Goal: Information Seeking & Learning: Understand process/instructions

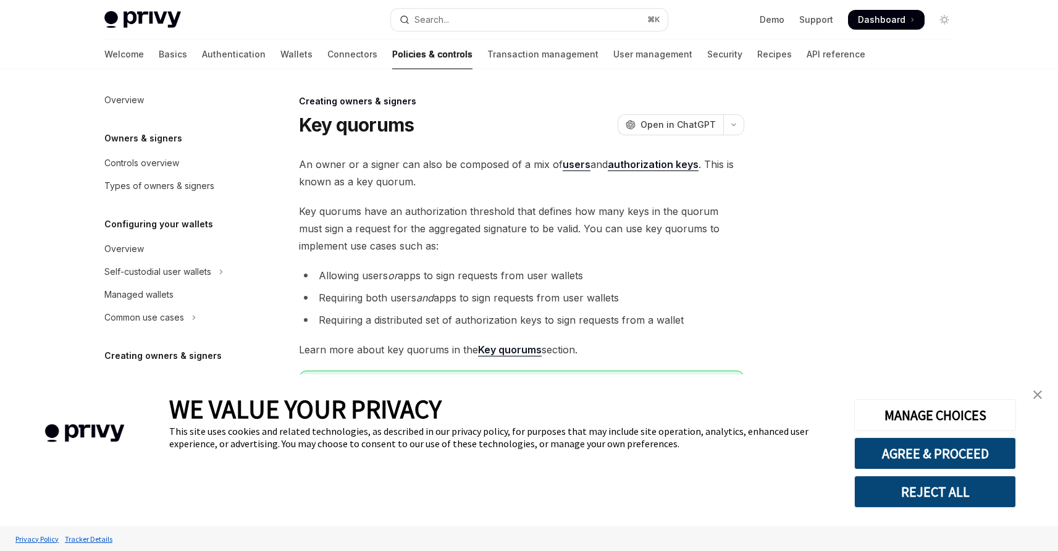
click at [1039, 395] on img "close banner" at bounding box center [1038, 394] width 9 height 9
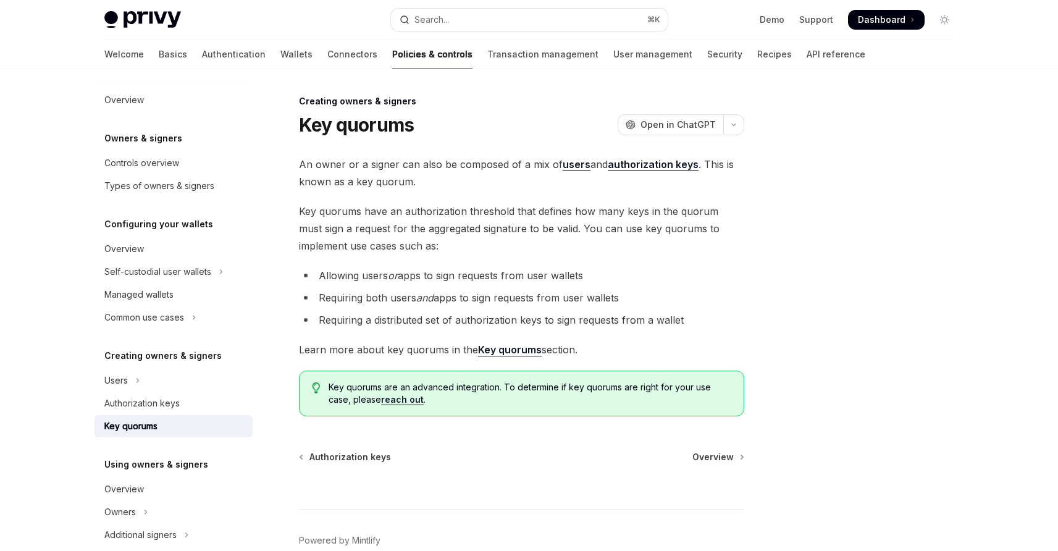
click at [444, 174] on span "An owner or a signer can also be composed of a mix of users and authorization k…" at bounding box center [521, 173] width 445 height 35
click at [148, 426] on div "Key quorums" at bounding box center [130, 426] width 53 height 15
click at [526, 350] on strong "Key quorums" at bounding box center [510, 350] width 64 height 12
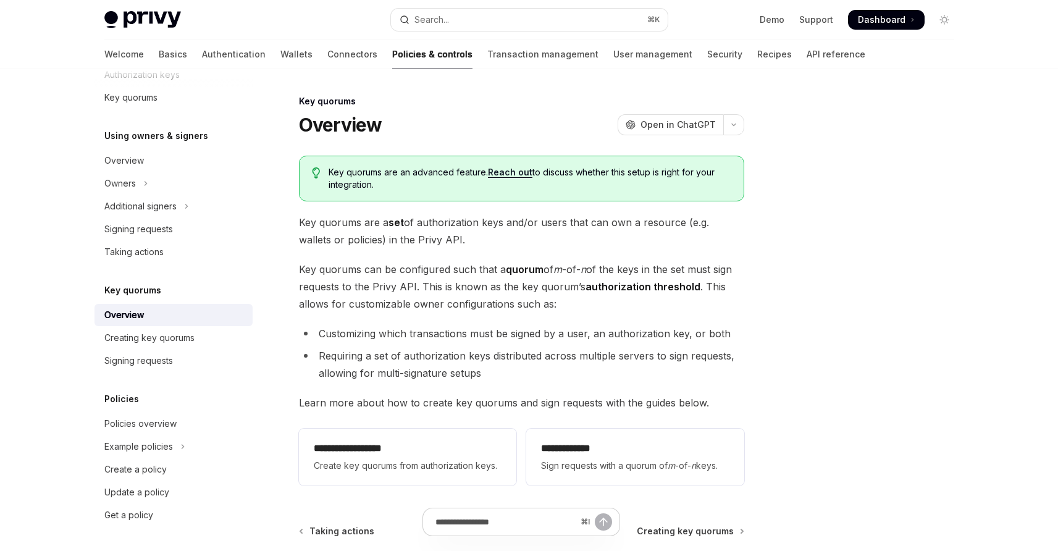
click at [495, 194] on div "Key quorums are an advanced feature. Reach out to discuss whether this setup is…" at bounding box center [521, 179] width 445 height 46
click at [491, 259] on div "**********" at bounding box center [521, 323] width 445 height 335
click at [185, 337] on div "Creating key quorums" at bounding box center [149, 338] width 90 height 15
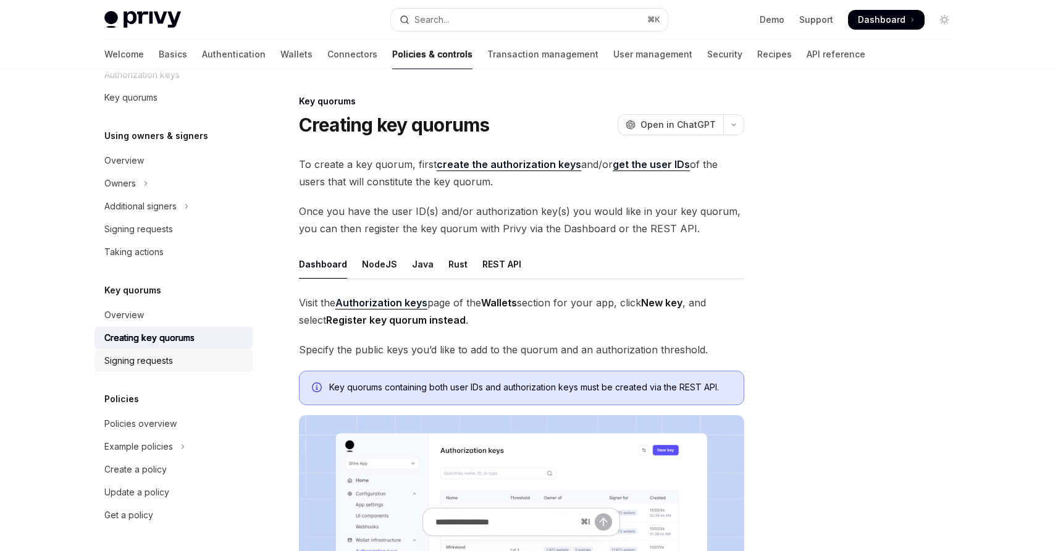
click at [155, 368] on link "Signing requests" at bounding box center [174, 361] width 158 height 22
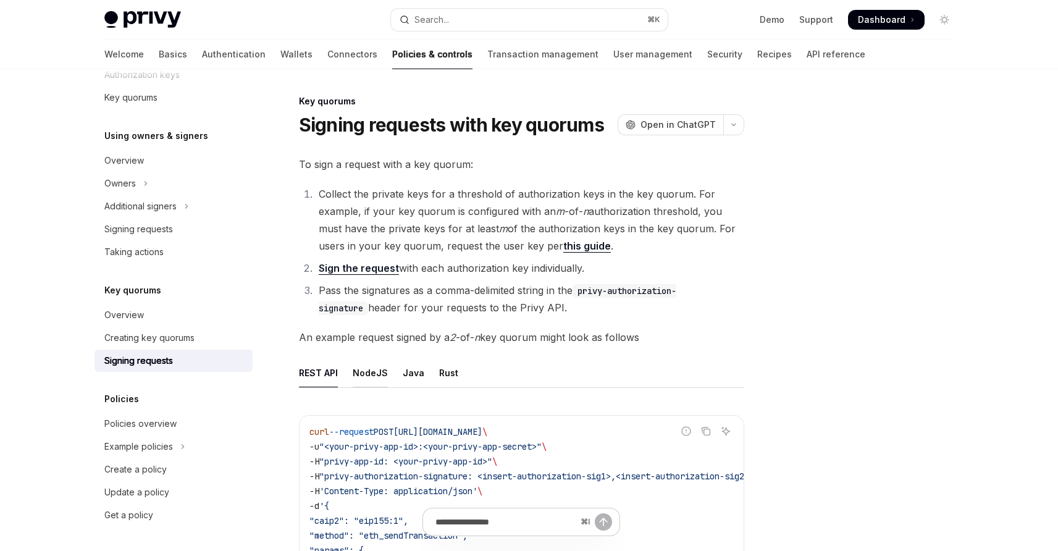
click at [370, 374] on div "NodeJS" at bounding box center [370, 372] width 35 height 29
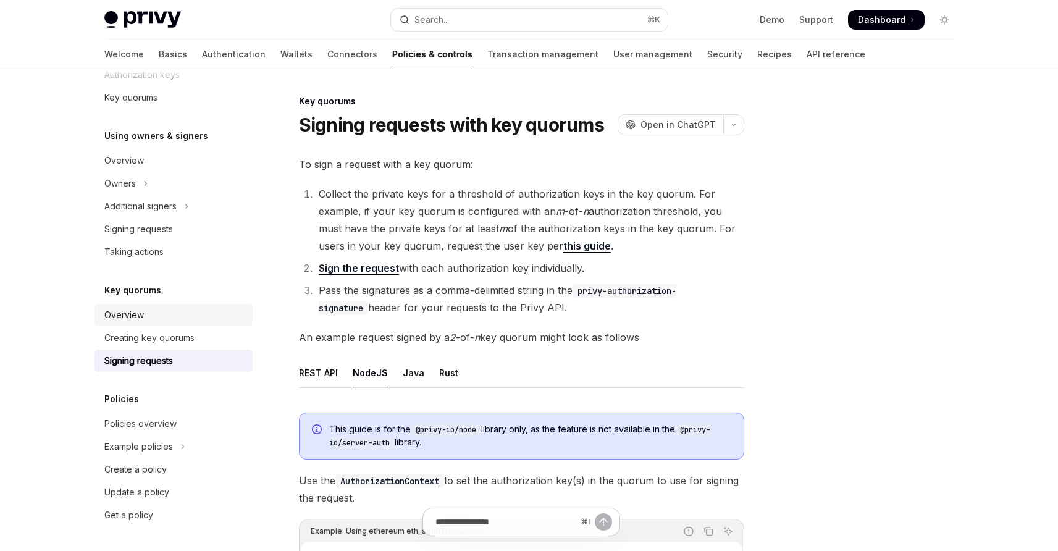
click at [152, 306] on link "Overview" at bounding box center [174, 315] width 158 height 22
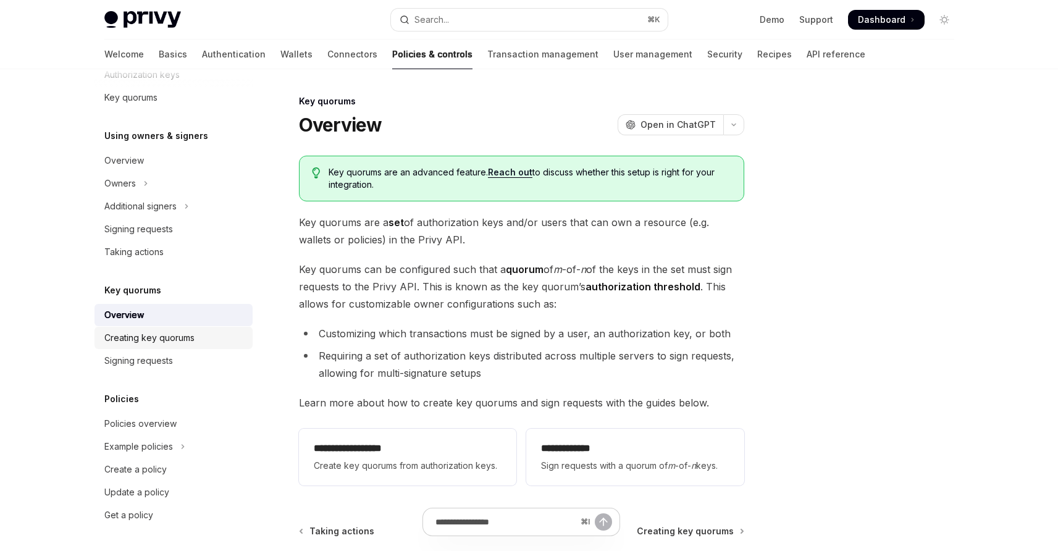
click at [189, 347] on link "Creating key quorums" at bounding box center [174, 338] width 158 height 22
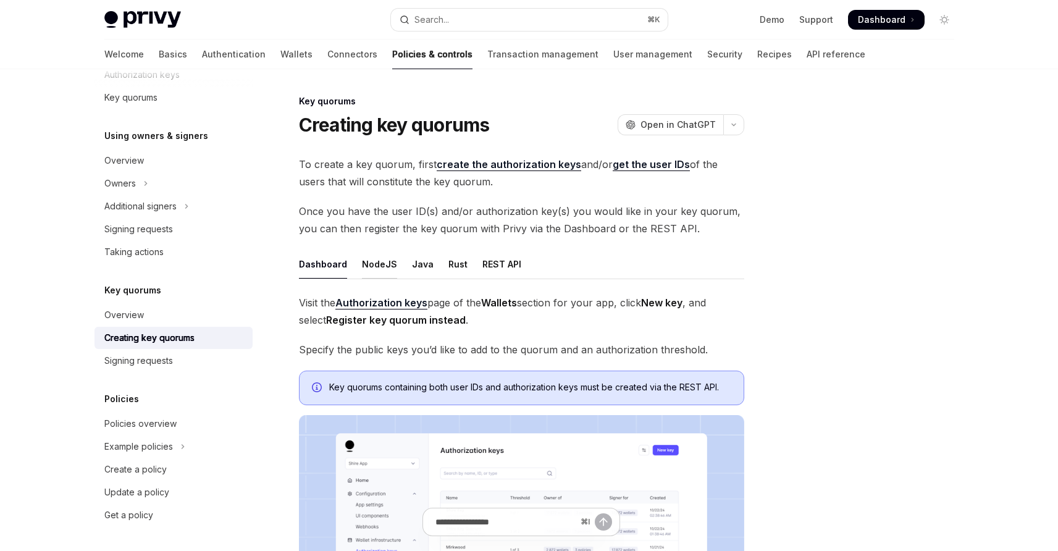
click at [387, 268] on div "NodeJS" at bounding box center [379, 264] width 35 height 29
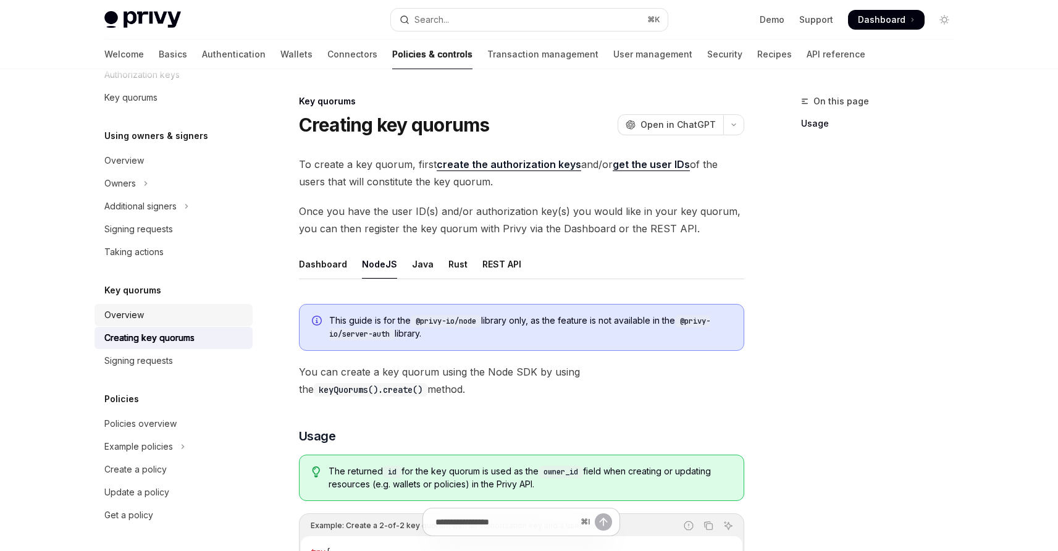
click at [154, 304] on link "Overview" at bounding box center [174, 315] width 158 height 22
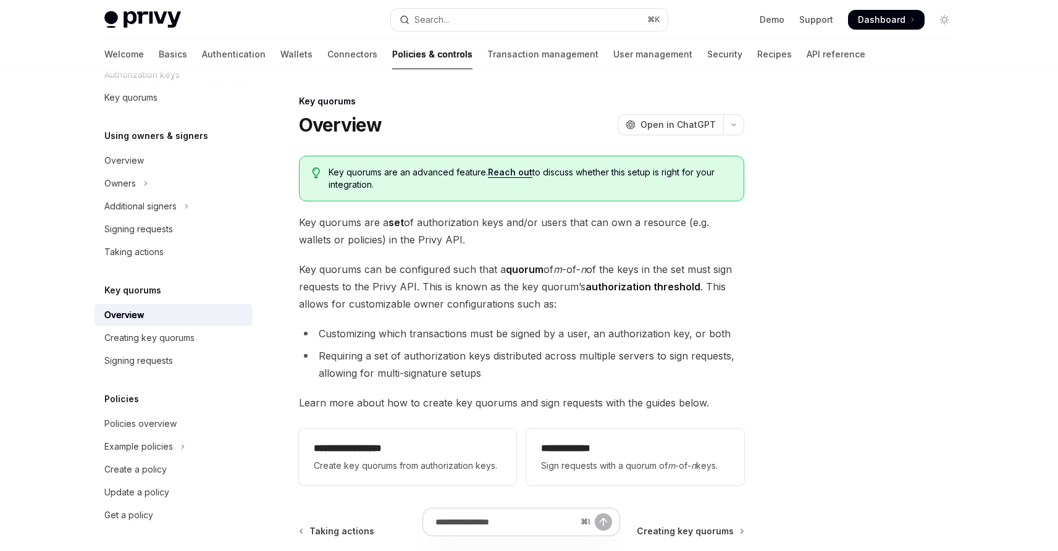
click at [154, 309] on div "Overview" at bounding box center [174, 315] width 141 height 15
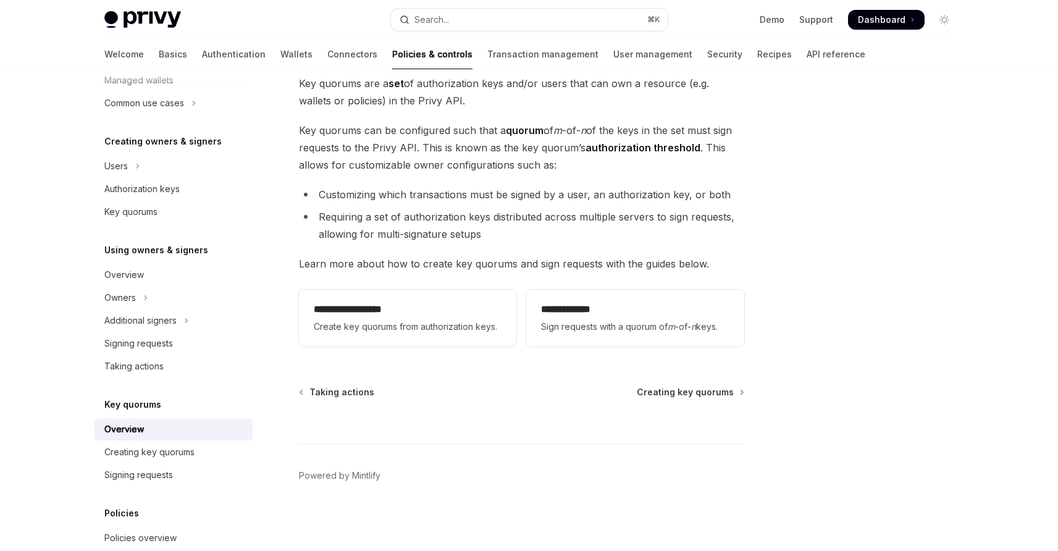
scroll to position [329, 0]
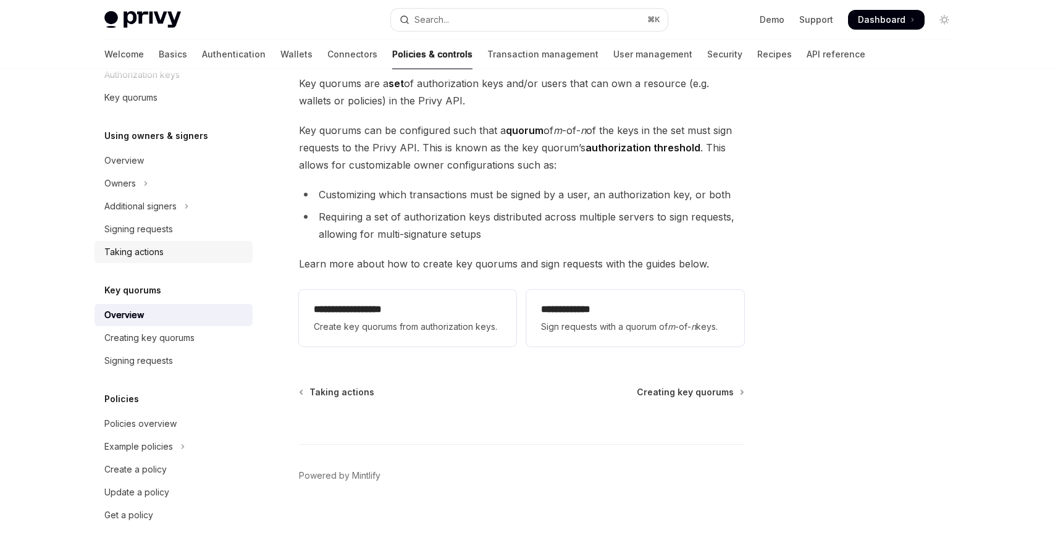
click at [187, 259] on div "Taking actions" at bounding box center [174, 252] width 141 height 15
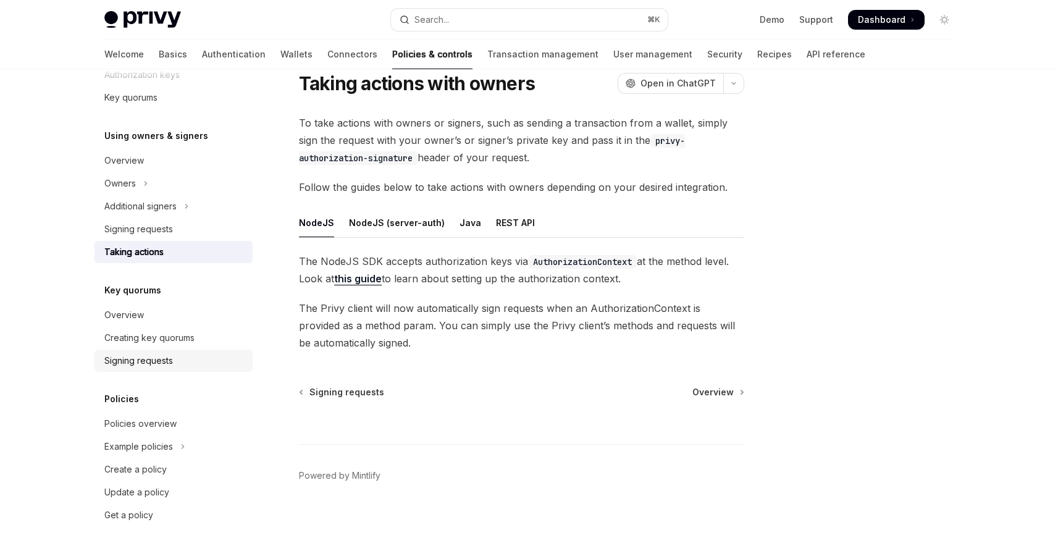
click at [182, 350] on link "Signing requests" at bounding box center [174, 361] width 158 height 22
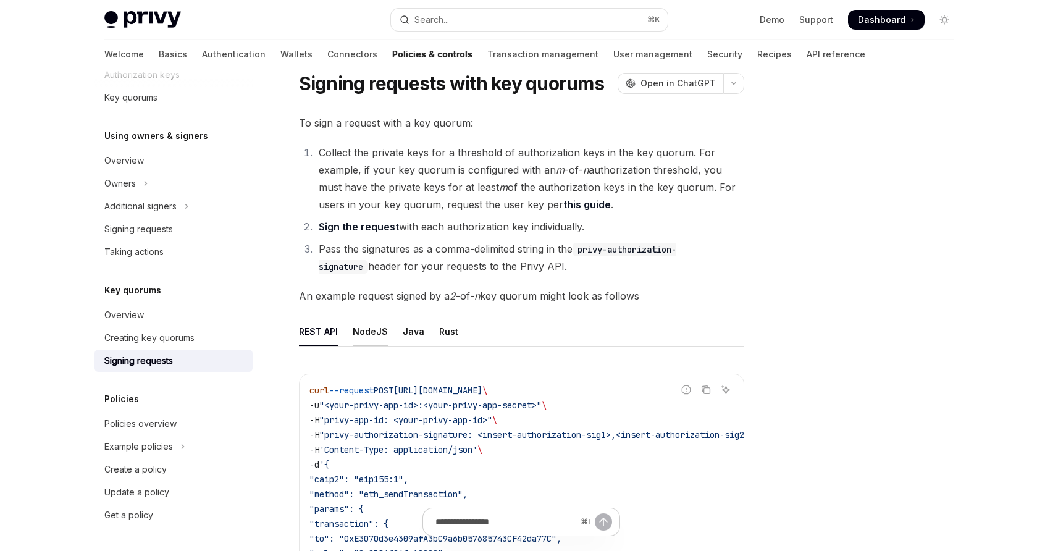
click at [363, 331] on div "NodeJS" at bounding box center [370, 331] width 35 height 29
type textarea "*"
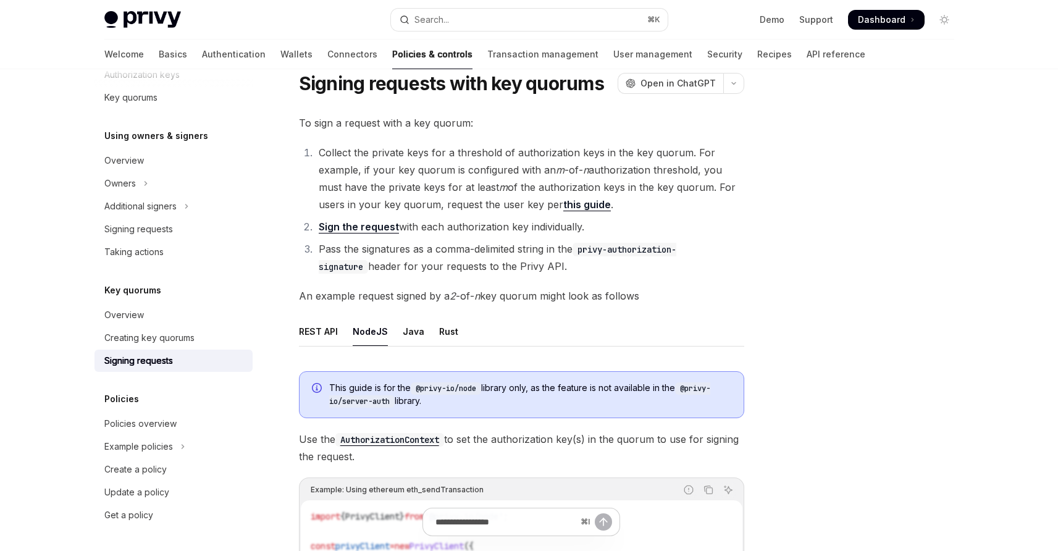
click at [487, 211] on li "Collect the private keys for a threshold of authorization keys in the key quoru…" at bounding box center [529, 178] width 429 height 69
